Goal: Task Accomplishment & Management: Complete application form

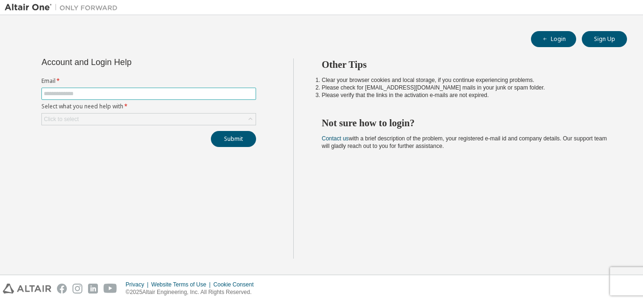
click at [193, 95] on input "text" at bounding box center [149, 94] width 210 height 8
type input "**********"
click at [131, 121] on div "Click to select" at bounding box center [149, 119] width 214 height 11
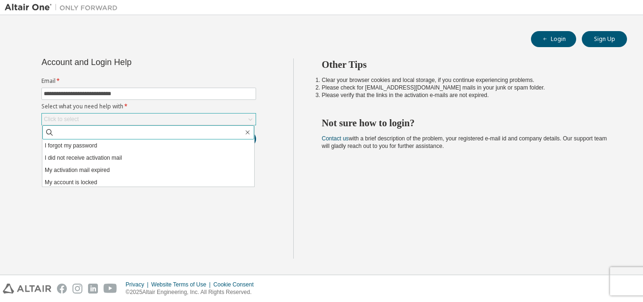
click at [130, 137] on span at bounding box center [148, 132] width 212 height 14
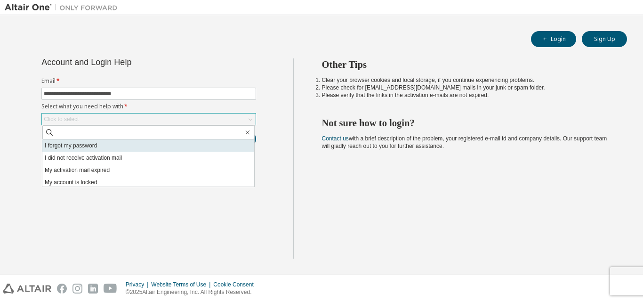
click at [128, 144] on li "I forgot my password" at bounding box center [148, 145] width 212 height 12
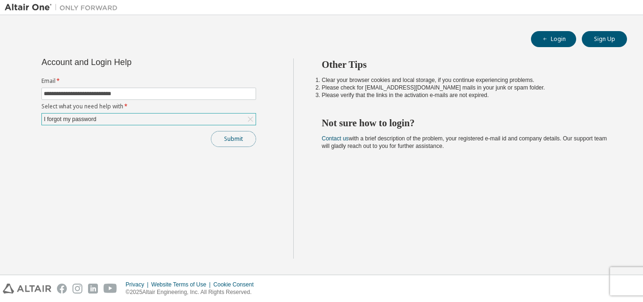
click at [233, 142] on button "Submit" at bounding box center [233, 139] width 45 height 16
click at [233, 142] on div "Submit" at bounding box center [148, 139] width 215 height 16
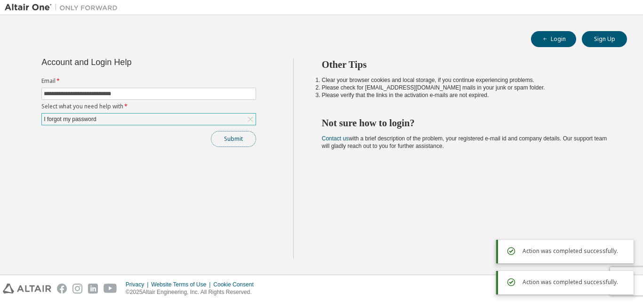
click at [233, 142] on button "Submit" at bounding box center [233, 139] width 45 height 16
click at [233, 142] on div "Submit" at bounding box center [148, 139] width 215 height 16
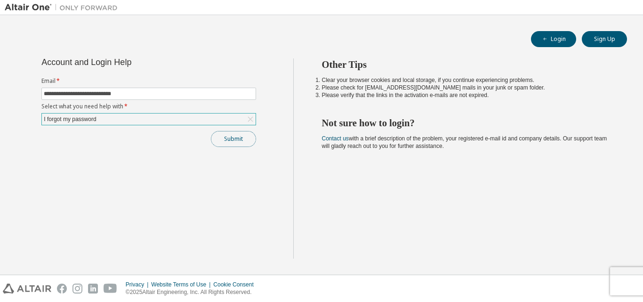
click at [238, 135] on button "Submit" at bounding box center [233, 139] width 45 height 16
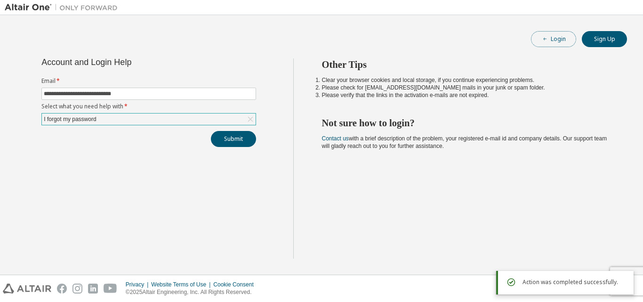
click at [558, 38] on button "Login" at bounding box center [553, 39] width 45 height 16
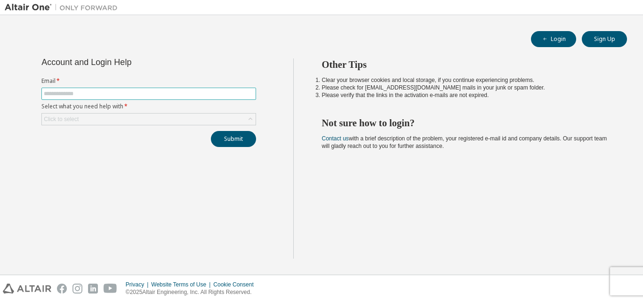
click at [229, 94] on input "text" at bounding box center [149, 94] width 210 height 8
type input "**********"
click at [126, 120] on div "Click to select" at bounding box center [149, 119] width 214 height 11
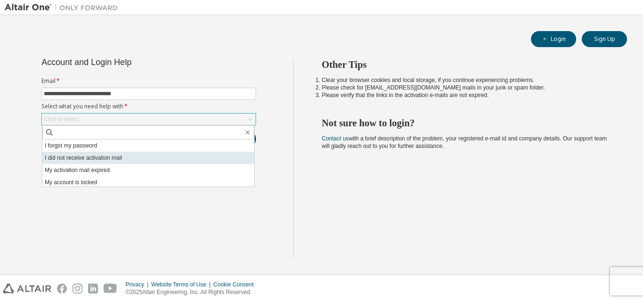
click at [115, 159] on li "I did not receive activation mail" at bounding box center [148, 158] width 212 height 12
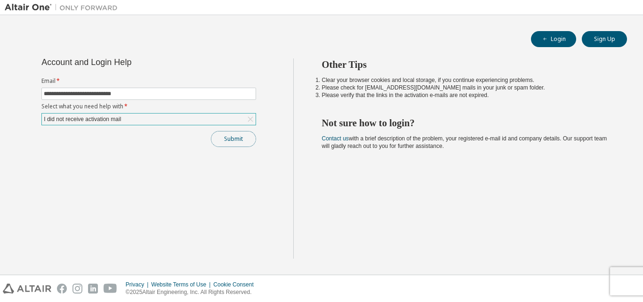
click at [244, 139] on button "Submit" at bounding box center [233, 139] width 45 height 16
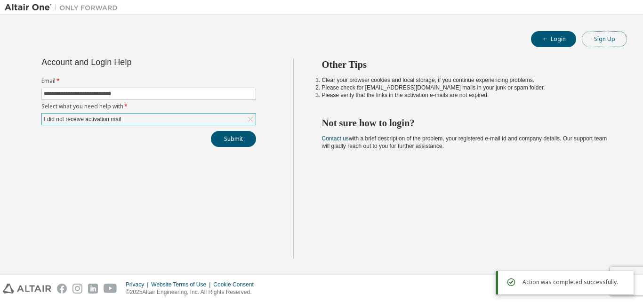
click at [595, 34] on button "Sign Up" at bounding box center [604, 39] width 45 height 16
